Goal: Book appointment/travel/reservation

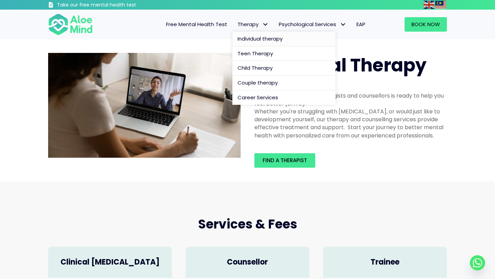
click at [259, 35] on span "Individual therapy" at bounding box center [259, 38] width 45 height 7
click at [253, 37] on span "Individual therapy" at bounding box center [259, 38] width 45 height 7
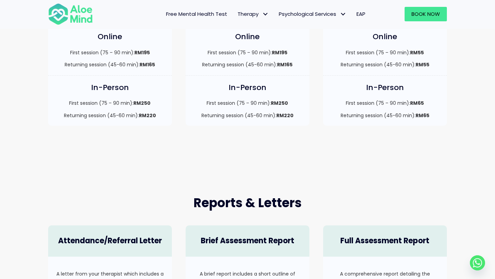
scroll to position [193, 0]
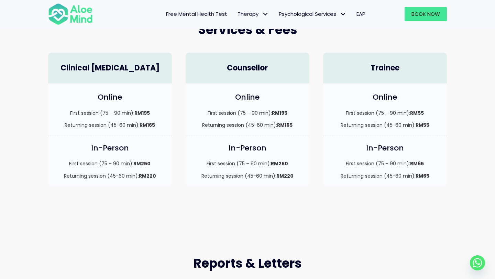
click at [241, 66] on h4 "Counsellor" at bounding box center [247, 68] width 110 height 11
click at [387, 76] on div "Trainee" at bounding box center [385, 68] width 124 height 31
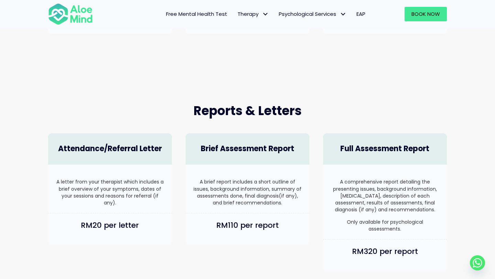
scroll to position [251, 0]
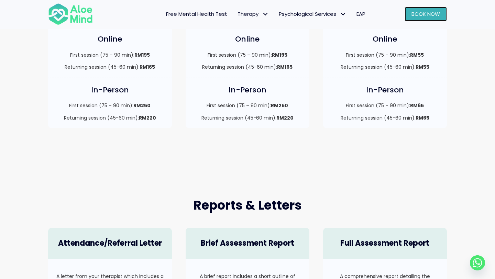
click at [430, 16] on span "Book Now" at bounding box center [425, 13] width 29 height 7
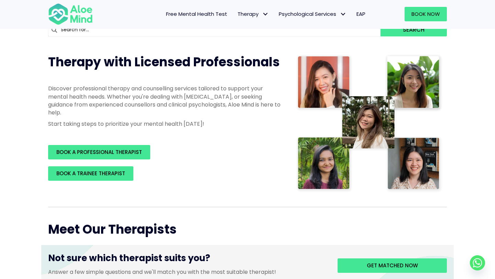
scroll to position [82, 0]
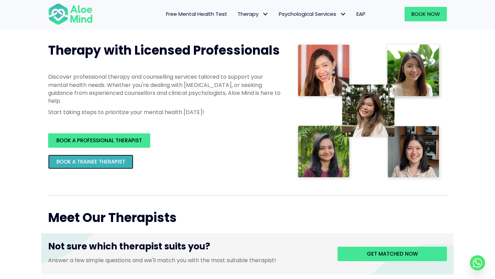
click at [87, 162] on span "BOOK A TRAINEE THERAPIST" at bounding box center [90, 161] width 69 height 7
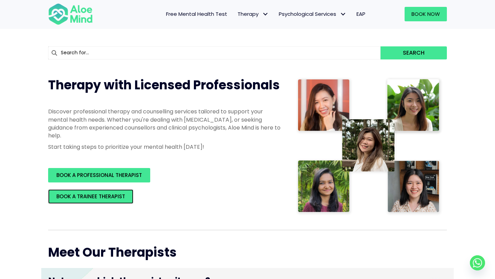
scroll to position [0, 0]
